Goal: Find specific page/section: Find specific page/section

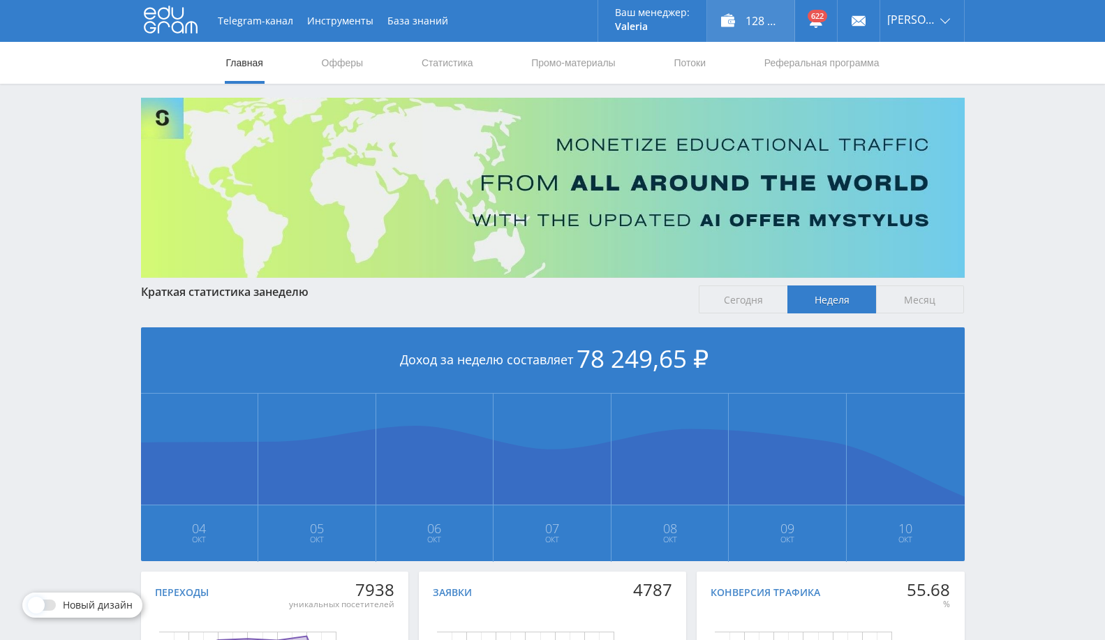
click at [776, 15] on div "128 161,00 ₽" at bounding box center [750, 21] width 87 height 42
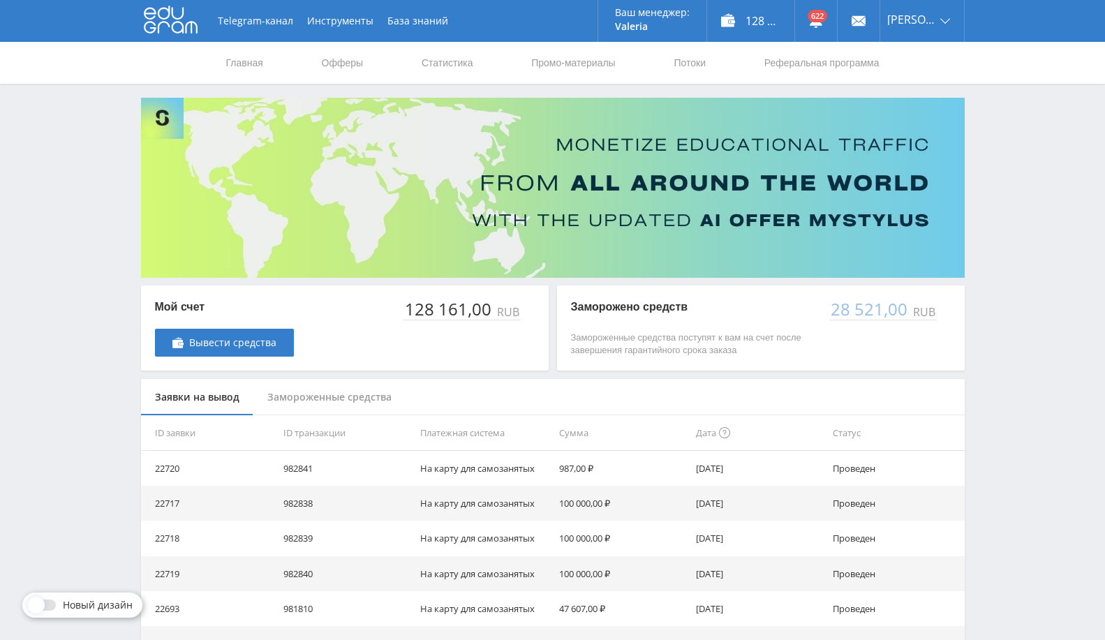
click at [418, 54] on nav "Главная Офферы Статистика Промо-материалы Потоки Реферальная программа" at bounding box center [553, 63] width 656 height 42
click at [441, 64] on link "Статистика" at bounding box center [447, 63] width 54 height 42
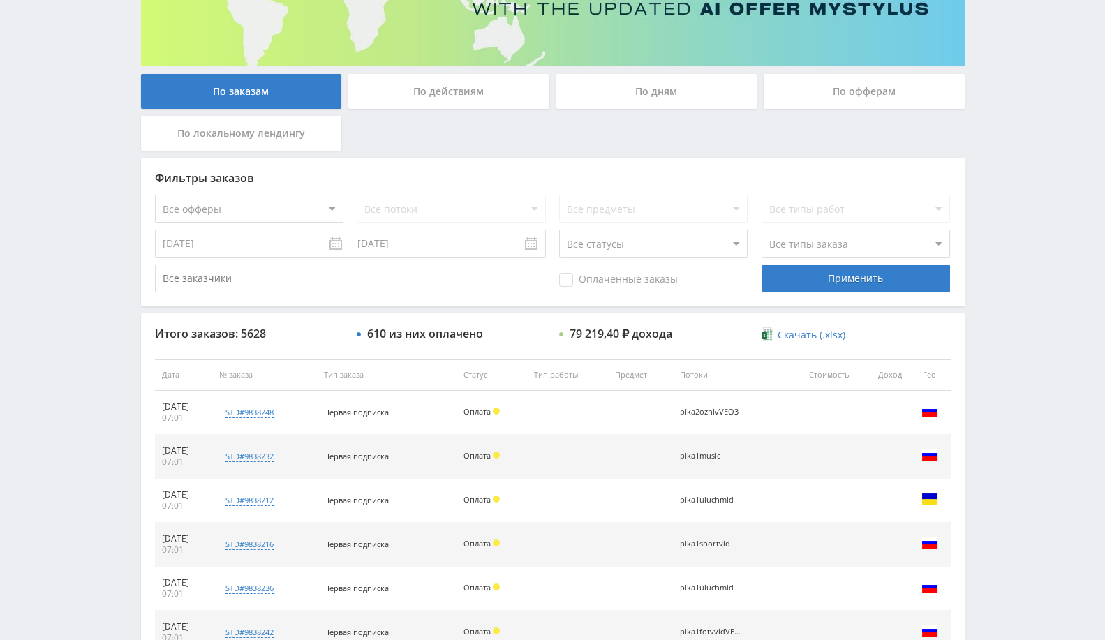
scroll to position [236, 0]
